Goal: Task Accomplishment & Management: Manage account settings

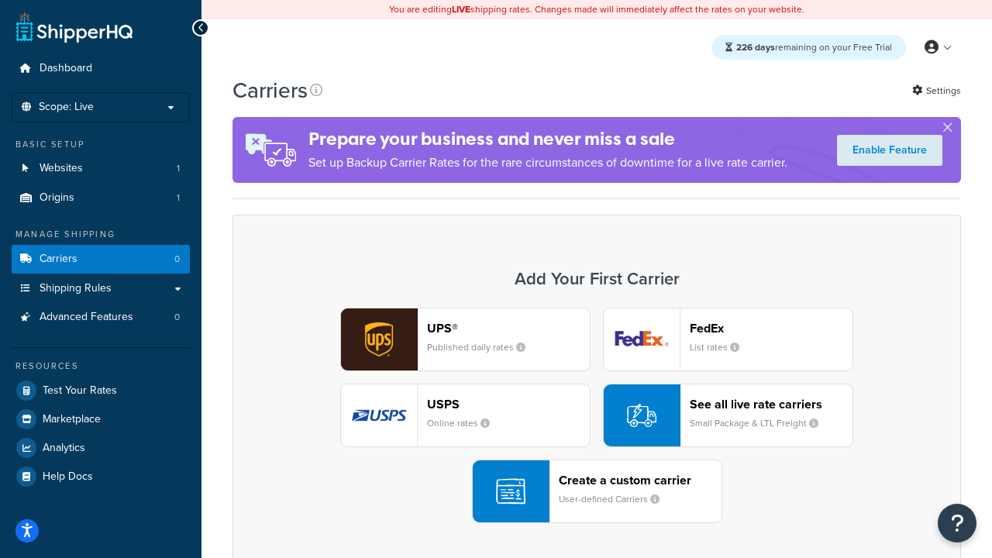
click at [597, 416] on div "UPS® Published daily rates FedEx List rates USPS Online rates See all live rate…" at bounding box center [597, 416] width 696 height 216
click at [772, 328] on header "FedEx" at bounding box center [771, 328] width 163 height 15
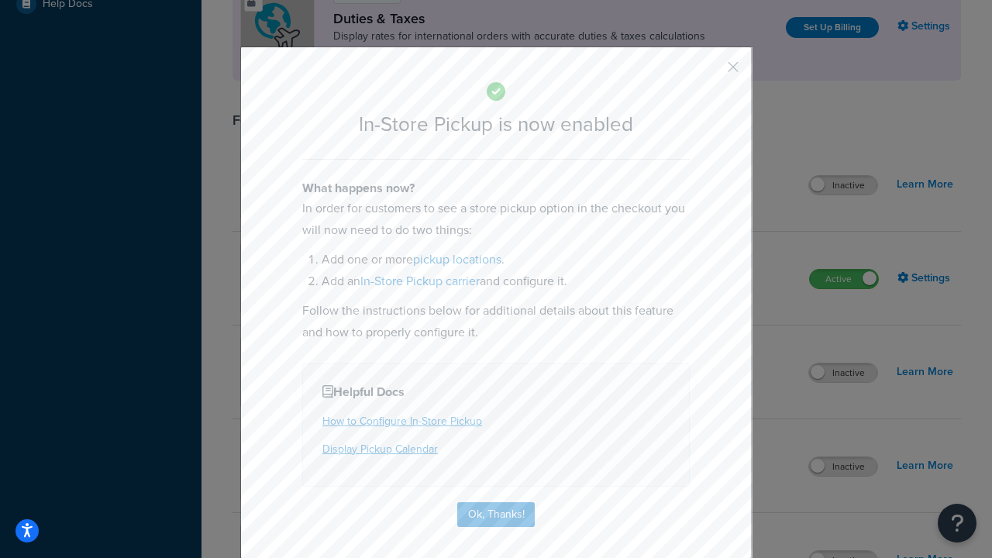
click at [710, 72] on button "button" at bounding box center [711, 73] width 4 height 4
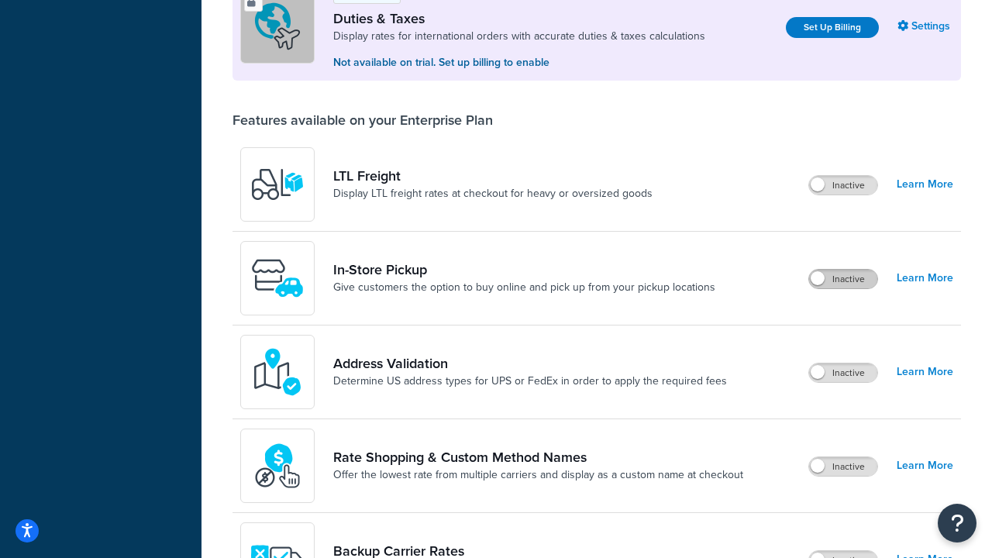
scroll to position [473, 0]
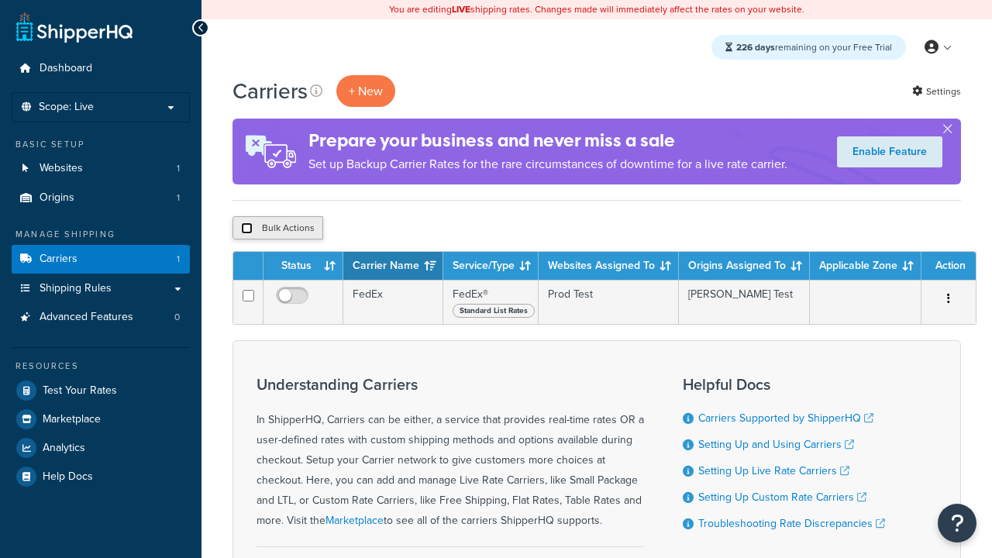
click at [247, 229] on input "checkbox" at bounding box center [247, 229] width 12 height 12
checkbox input "true"
click at [0, 0] on button "Delete" at bounding box center [0, 0] width 0 height 0
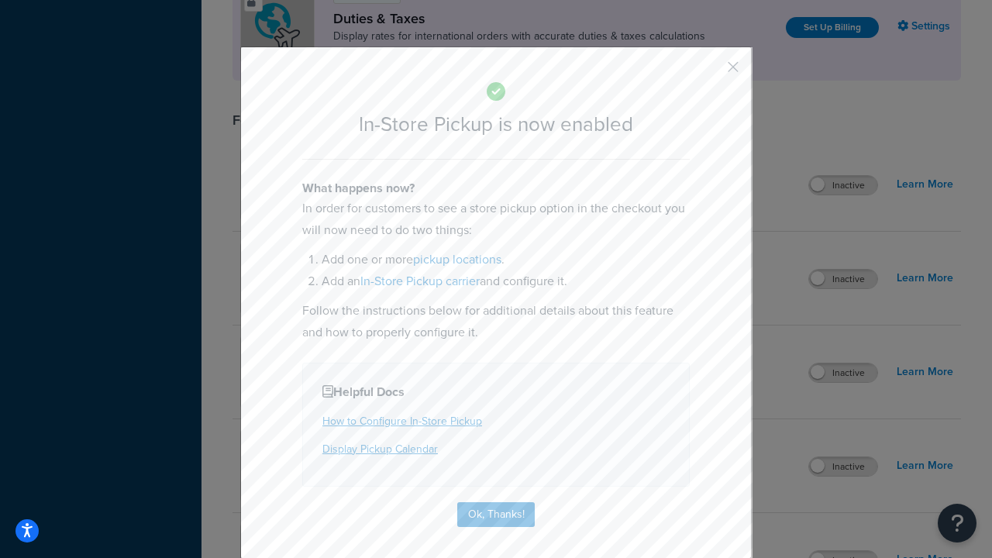
click at [710, 71] on button "button" at bounding box center [711, 73] width 4 height 4
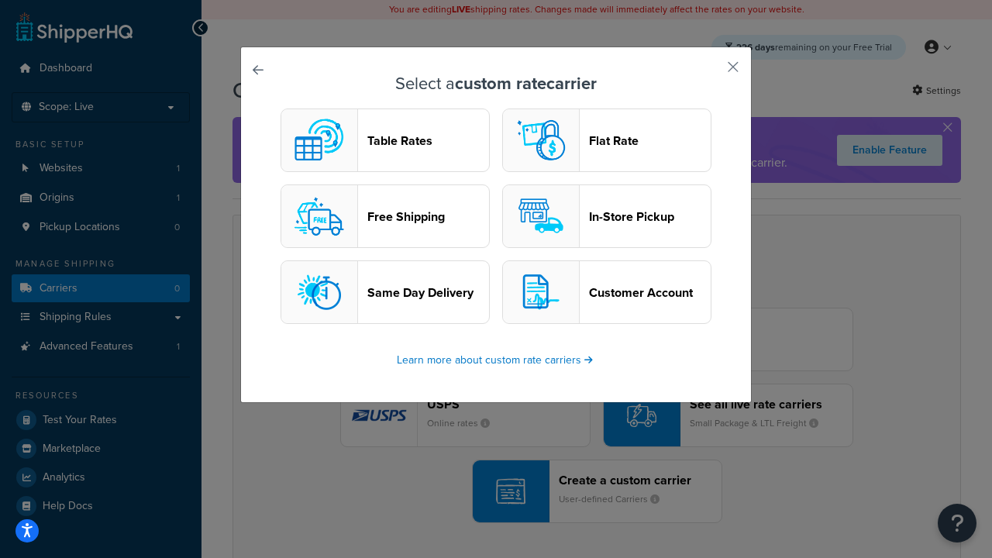
click at [607, 216] on header "In-Store Pickup" at bounding box center [650, 216] width 122 height 15
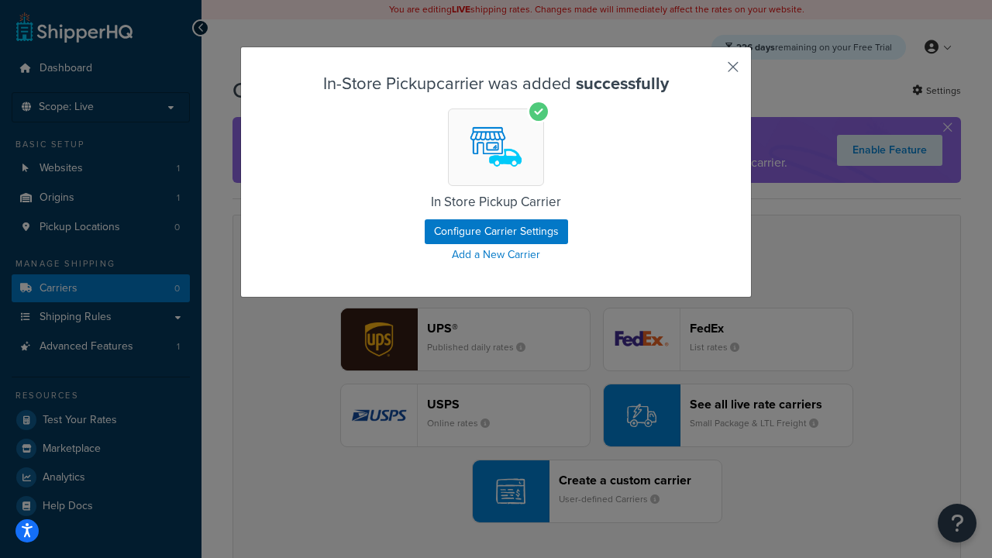
click at [710, 72] on button "button" at bounding box center [711, 73] width 4 height 4
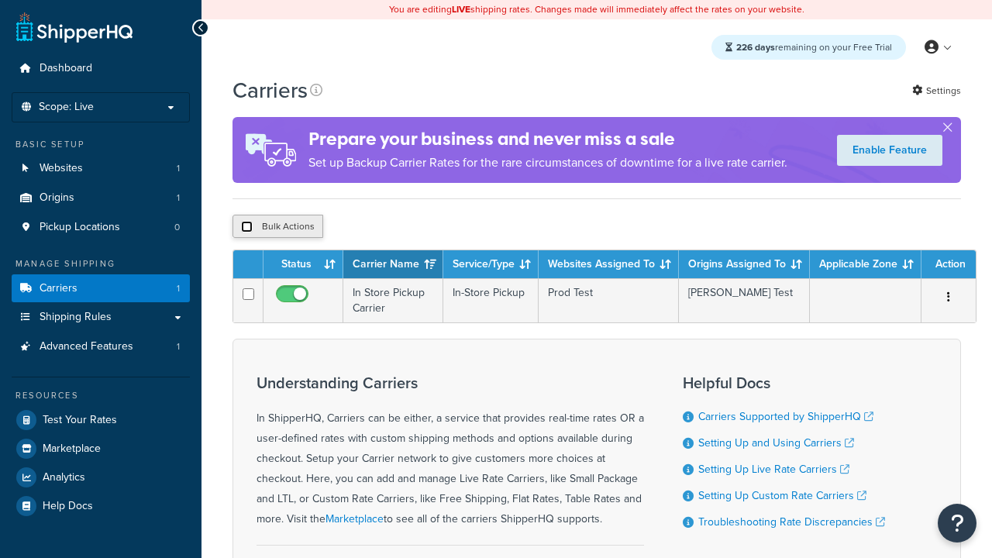
click at [247, 227] on input "checkbox" at bounding box center [247, 227] width 12 height 12
checkbox input "true"
click at [0, 0] on button "Duplicate" at bounding box center [0, 0] width 0 height 0
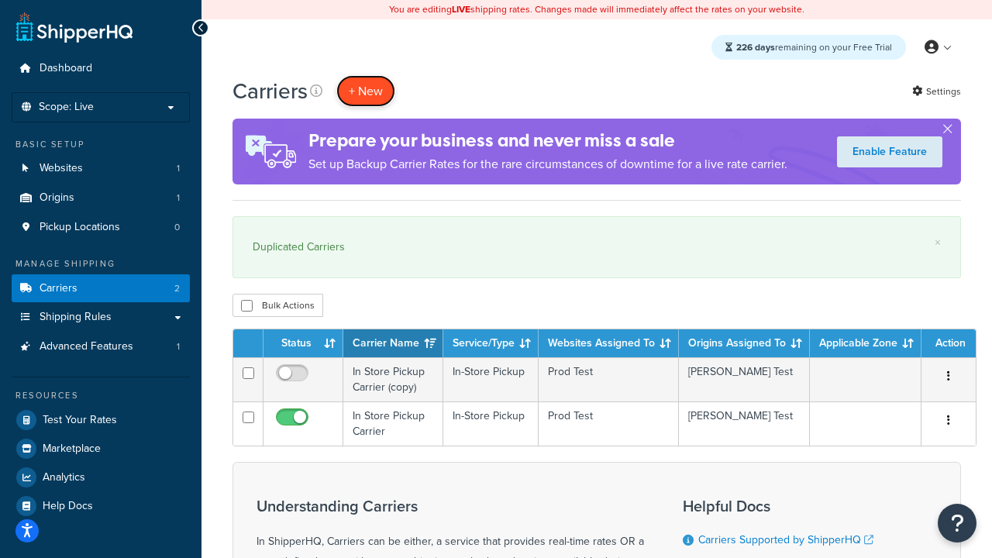
click at [366, 91] on button "+ New" at bounding box center [366, 91] width 59 height 32
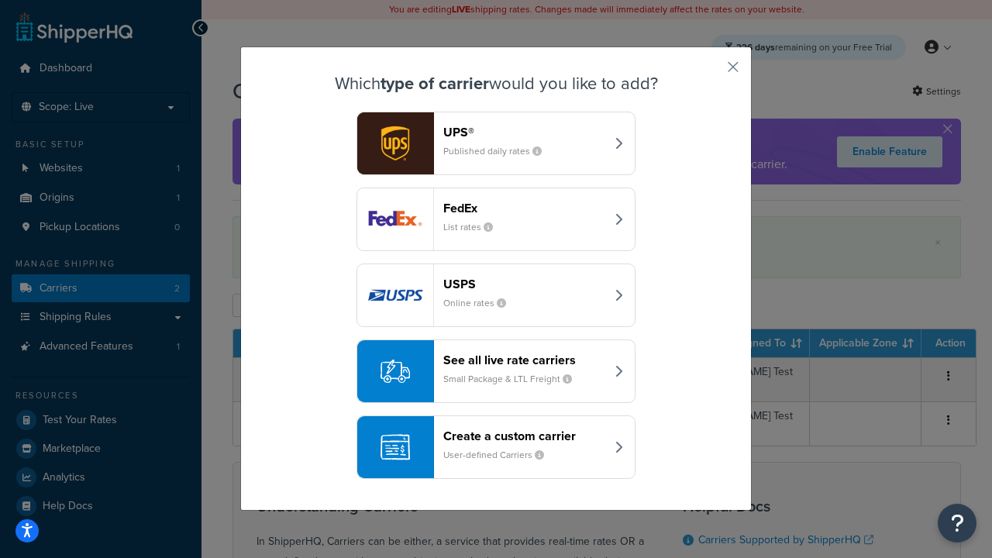
click at [496, 447] on div "Create a custom carrier User-defined Carriers" at bounding box center [525, 447] width 162 height 37
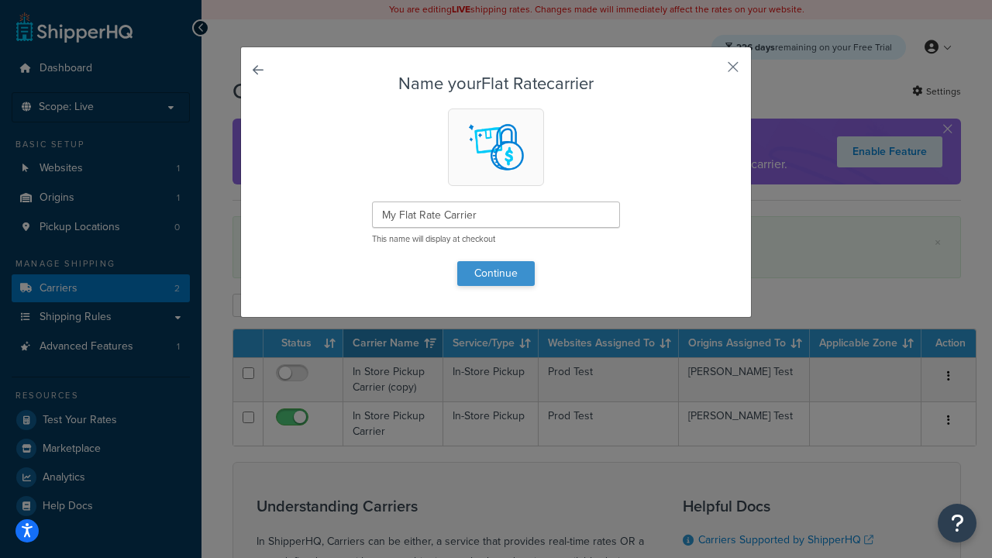
type input "My Flat Rate Carrier"
click at [496, 273] on button "Continue" at bounding box center [496, 273] width 78 height 25
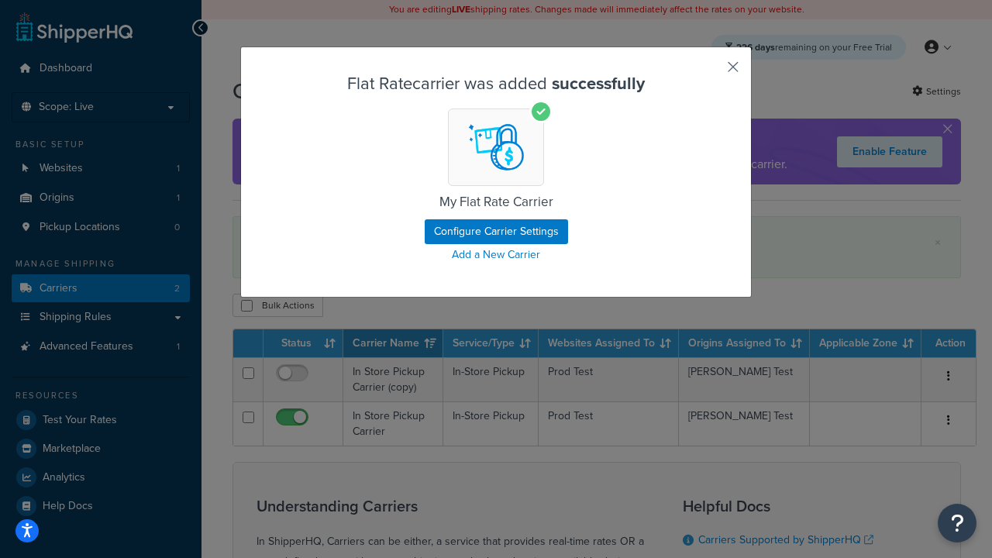
click at [710, 72] on button "button" at bounding box center [711, 73] width 4 height 4
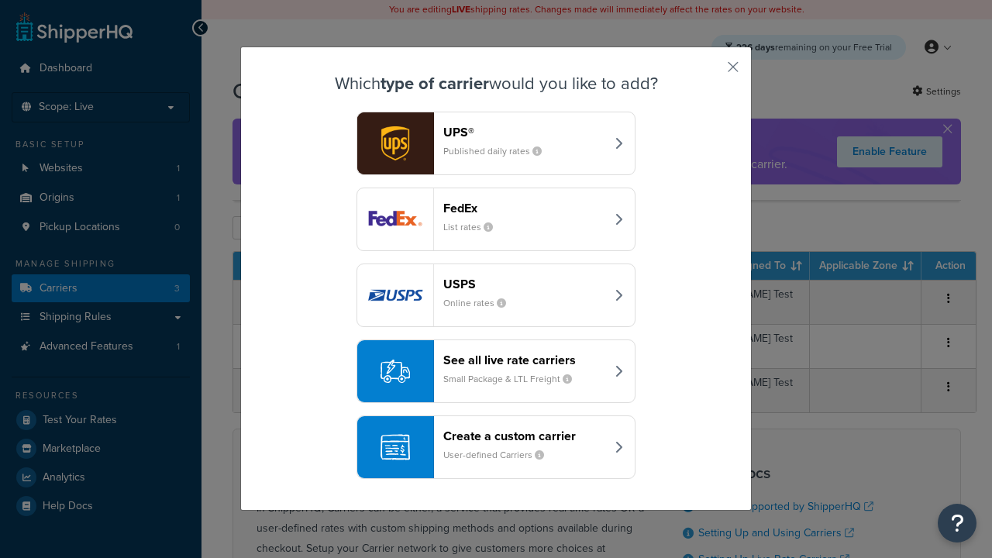
scroll to position [75, 0]
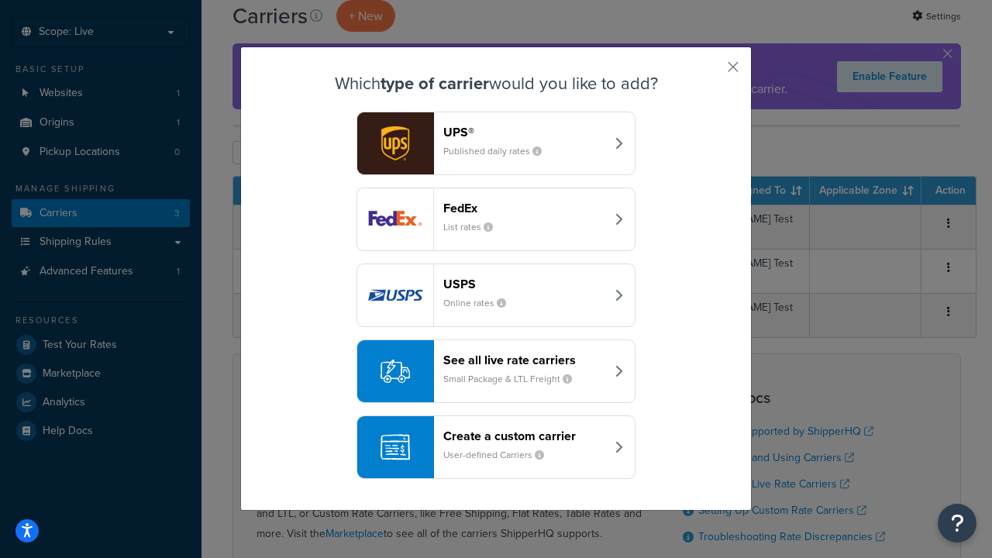
click at [496, 447] on div "Create a custom carrier User-defined Carriers" at bounding box center [525, 447] width 162 height 37
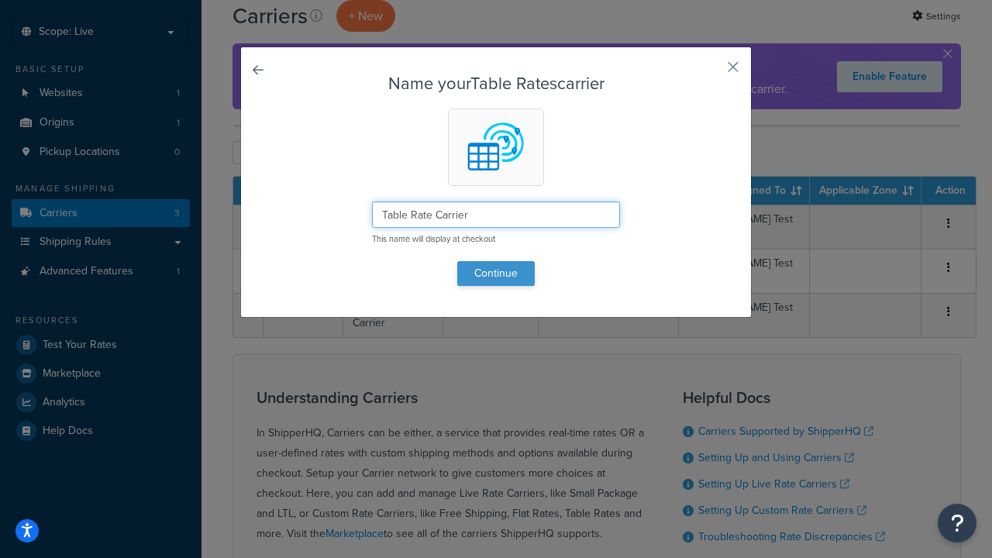
type input "Table Rate Carrier"
click at [496, 273] on button "Continue" at bounding box center [496, 273] width 78 height 25
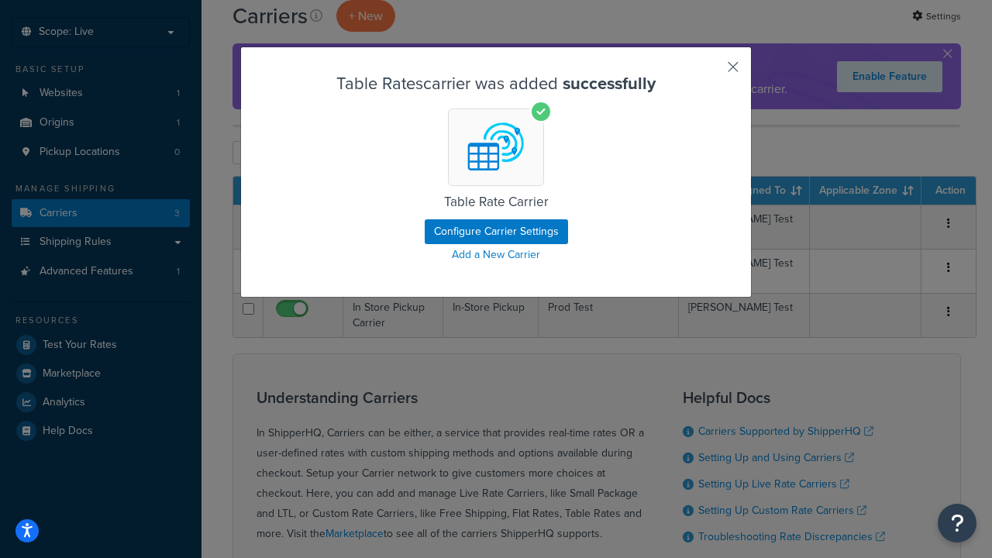
click at [710, 72] on button "button" at bounding box center [711, 73] width 4 height 4
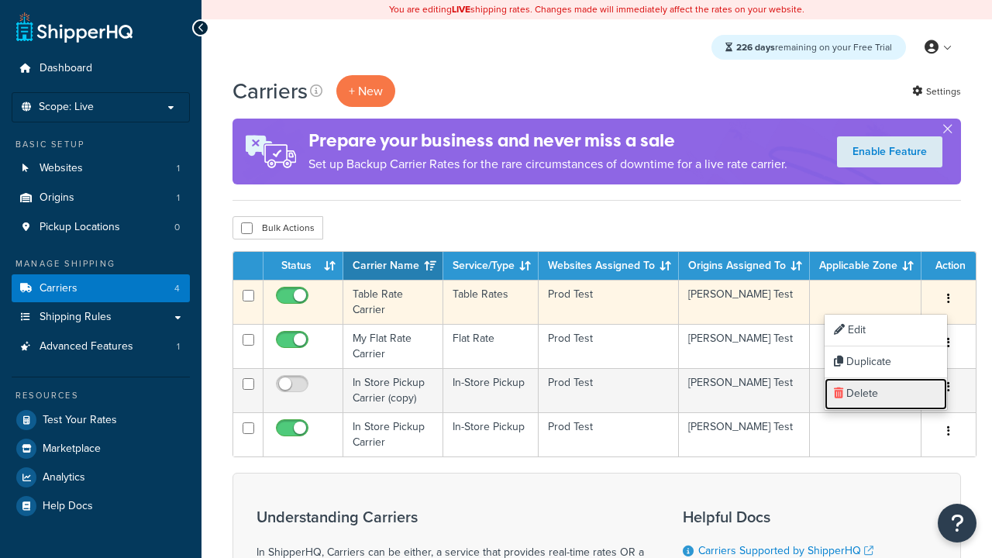
click at [886, 394] on link "Delete" at bounding box center [886, 394] width 123 height 32
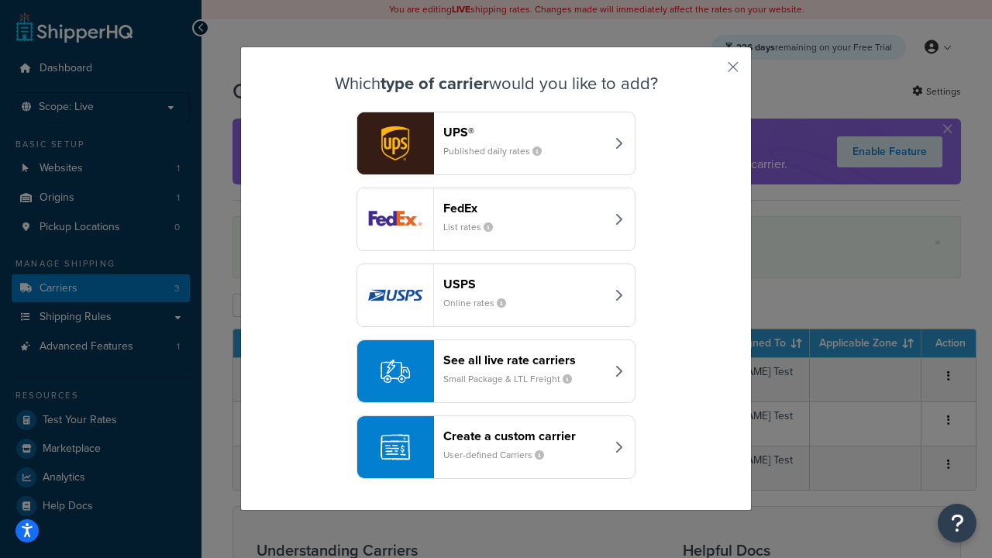
click at [496, 371] on div "See all live rate carriers Small Package & LTL Freight" at bounding box center [525, 371] width 162 height 37
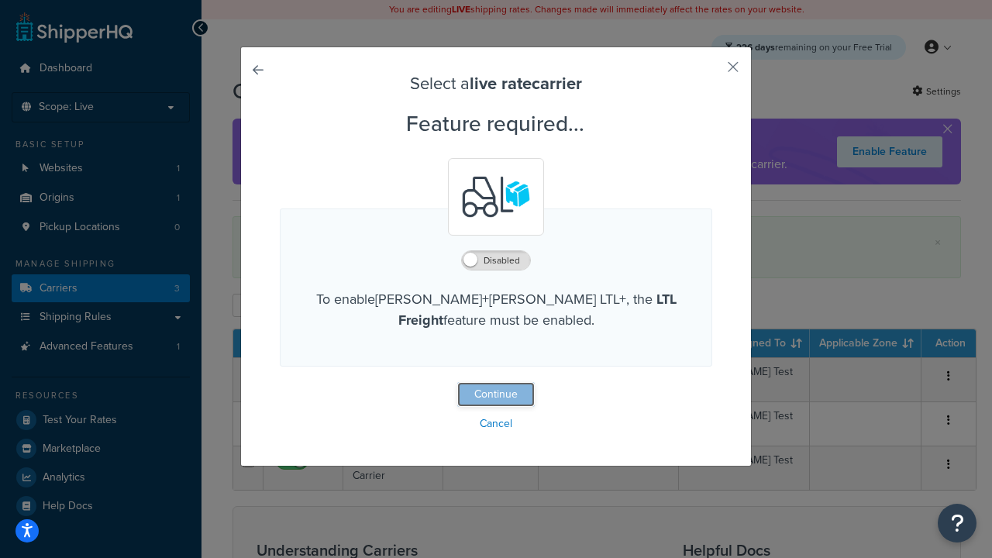
click at [496, 395] on button "Continue" at bounding box center [496, 394] width 78 height 25
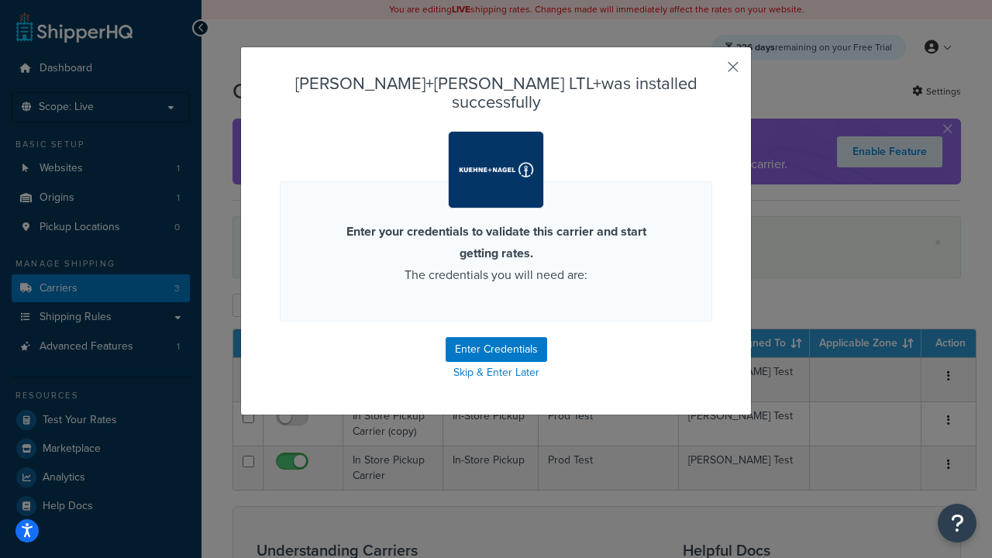
click at [710, 72] on button "button" at bounding box center [711, 73] width 4 height 4
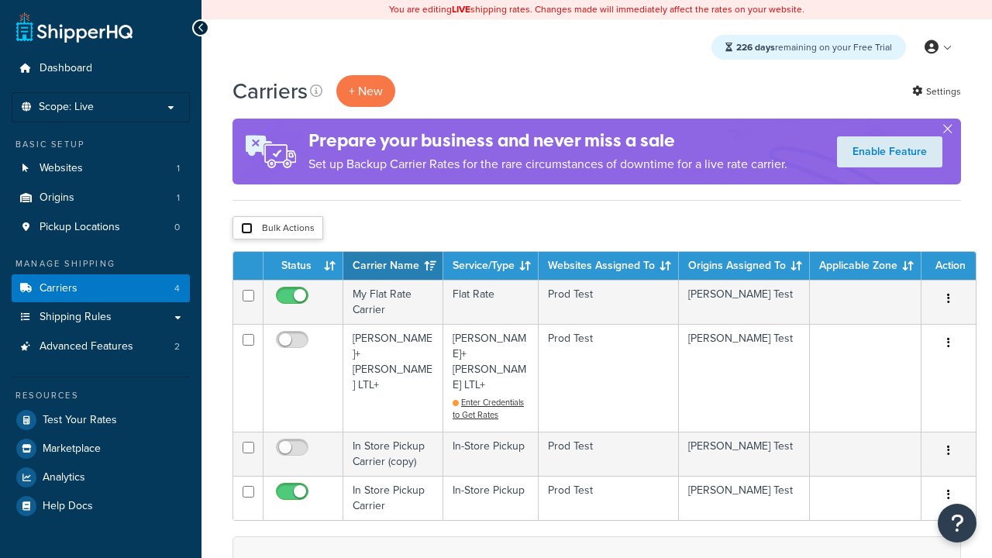
click at [247, 229] on input "checkbox" at bounding box center [247, 229] width 12 height 12
checkbox input "true"
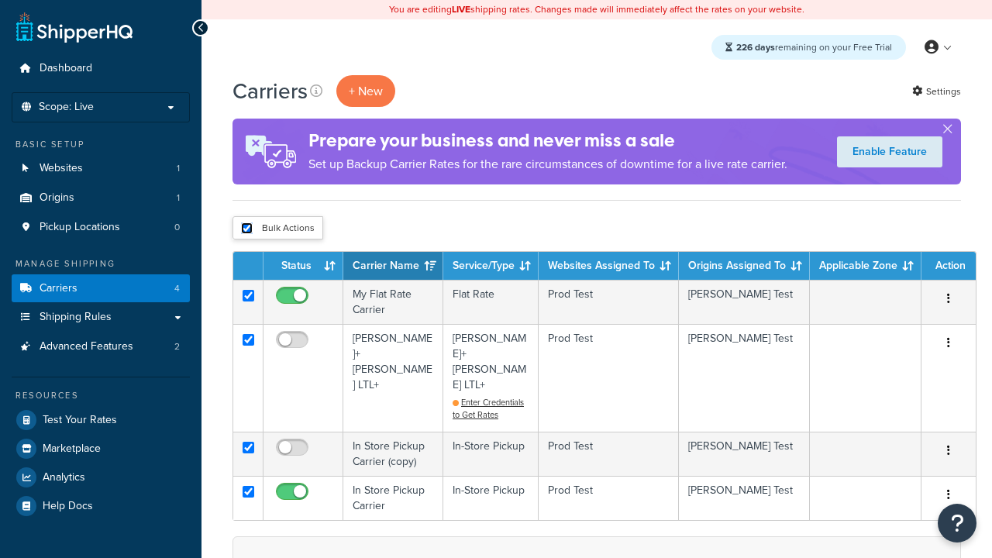
checkbox input "true"
click at [0, 0] on button "Delete" at bounding box center [0, 0] width 0 height 0
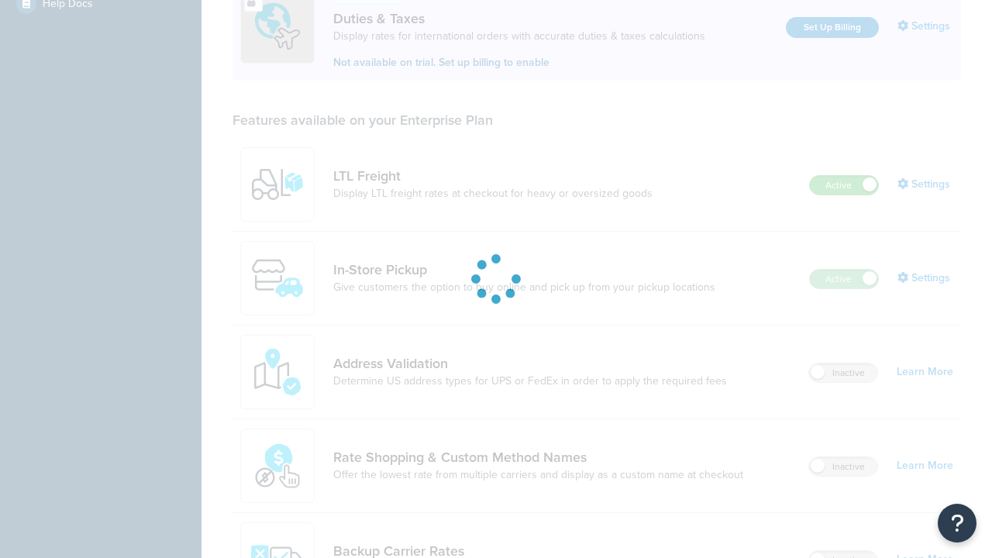
scroll to position [473, 0]
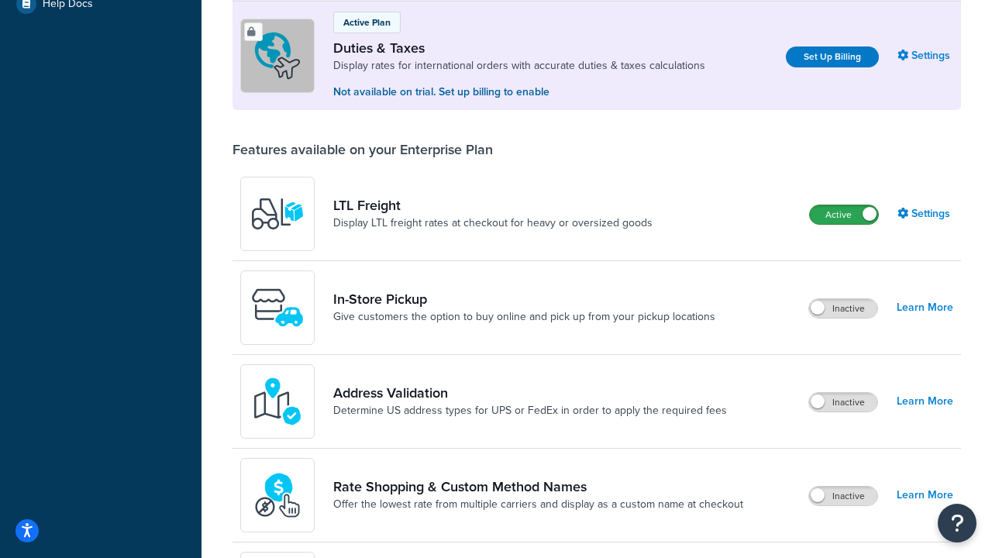
click at [844, 215] on label "Active" at bounding box center [844, 214] width 68 height 19
